Goal: Download file/media

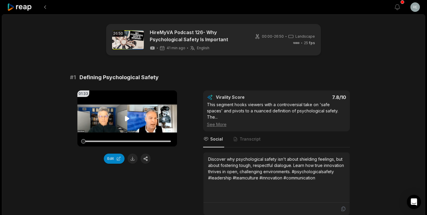
click at [128, 117] on icon at bounding box center [127, 118] width 7 height 7
click at [128, 117] on icon at bounding box center [127, 119] width 2 height 4
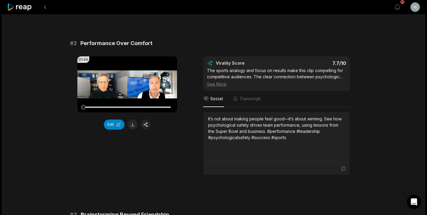
scroll to position [214, 0]
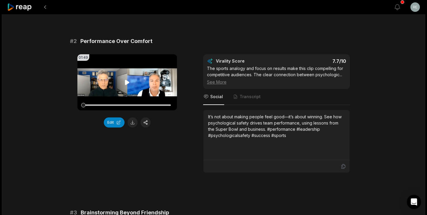
click at [126, 80] on icon at bounding box center [127, 82] width 4 height 5
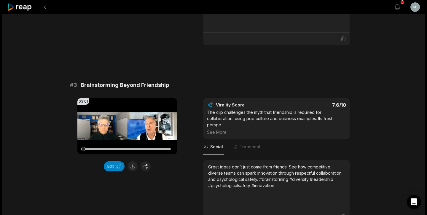
scroll to position [337, 0]
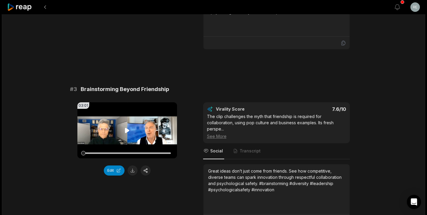
click at [127, 120] on video "Your browser does not support mp4 format." at bounding box center [127, 130] width 100 height 56
click at [131, 166] on button at bounding box center [133, 171] width 10 height 10
click at [128, 127] on icon at bounding box center [127, 130] width 7 height 7
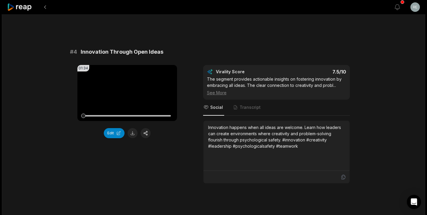
scroll to position [554, 0]
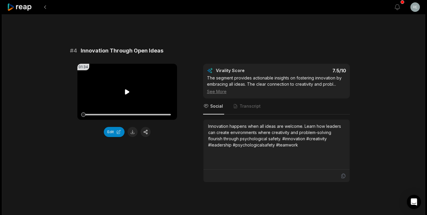
click at [126, 89] on icon at bounding box center [127, 91] width 4 height 5
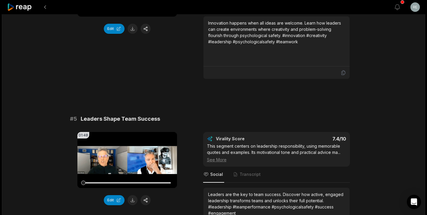
scroll to position [659, 0]
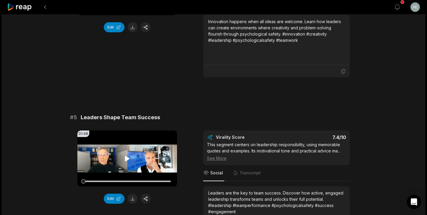
click at [126, 156] on icon at bounding box center [127, 158] width 4 height 5
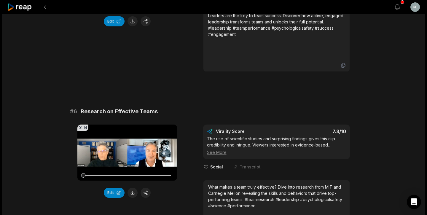
scroll to position [837, 0]
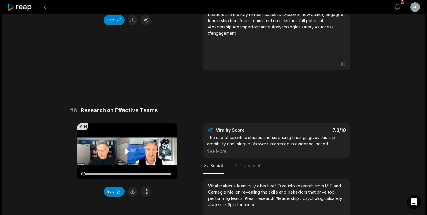
click at [129, 149] on icon at bounding box center [127, 151] width 4 height 5
click at [128, 174] on div at bounding box center [127, 174] width 88 height 1
click at [126, 148] on icon at bounding box center [127, 151] width 7 height 7
click at [112, 174] on div at bounding box center [127, 174] width 88 height 1
click at [132, 187] on button at bounding box center [133, 192] width 10 height 10
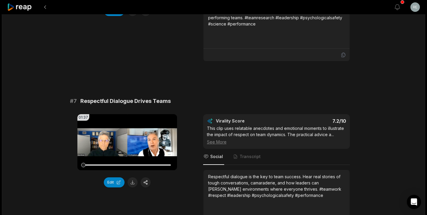
scroll to position [1025, 0]
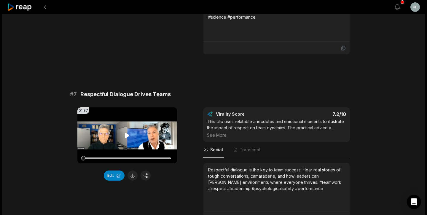
click at [126, 133] on icon at bounding box center [127, 135] width 4 height 5
click at [131, 171] on button at bounding box center [133, 176] width 10 height 10
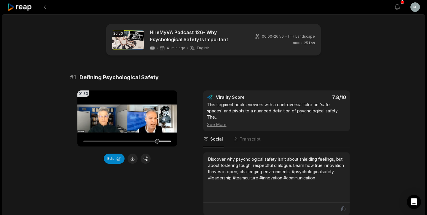
scroll to position [0, 0]
click at [126, 117] on icon at bounding box center [127, 118] width 4 height 5
click at [126, 118] on icon at bounding box center [127, 119] width 2 height 4
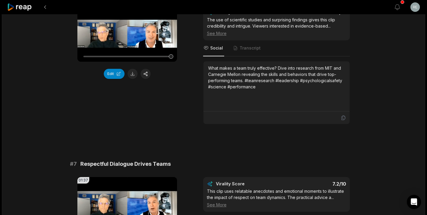
scroll to position [956, 0]
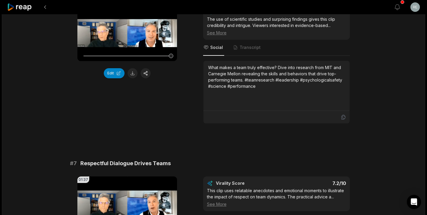
click at [157, 105] on div "01:14 Your browser does not support mp4 format. Edit" at bounding box center [127, 64] width 100 height 119
